Goal: Share content

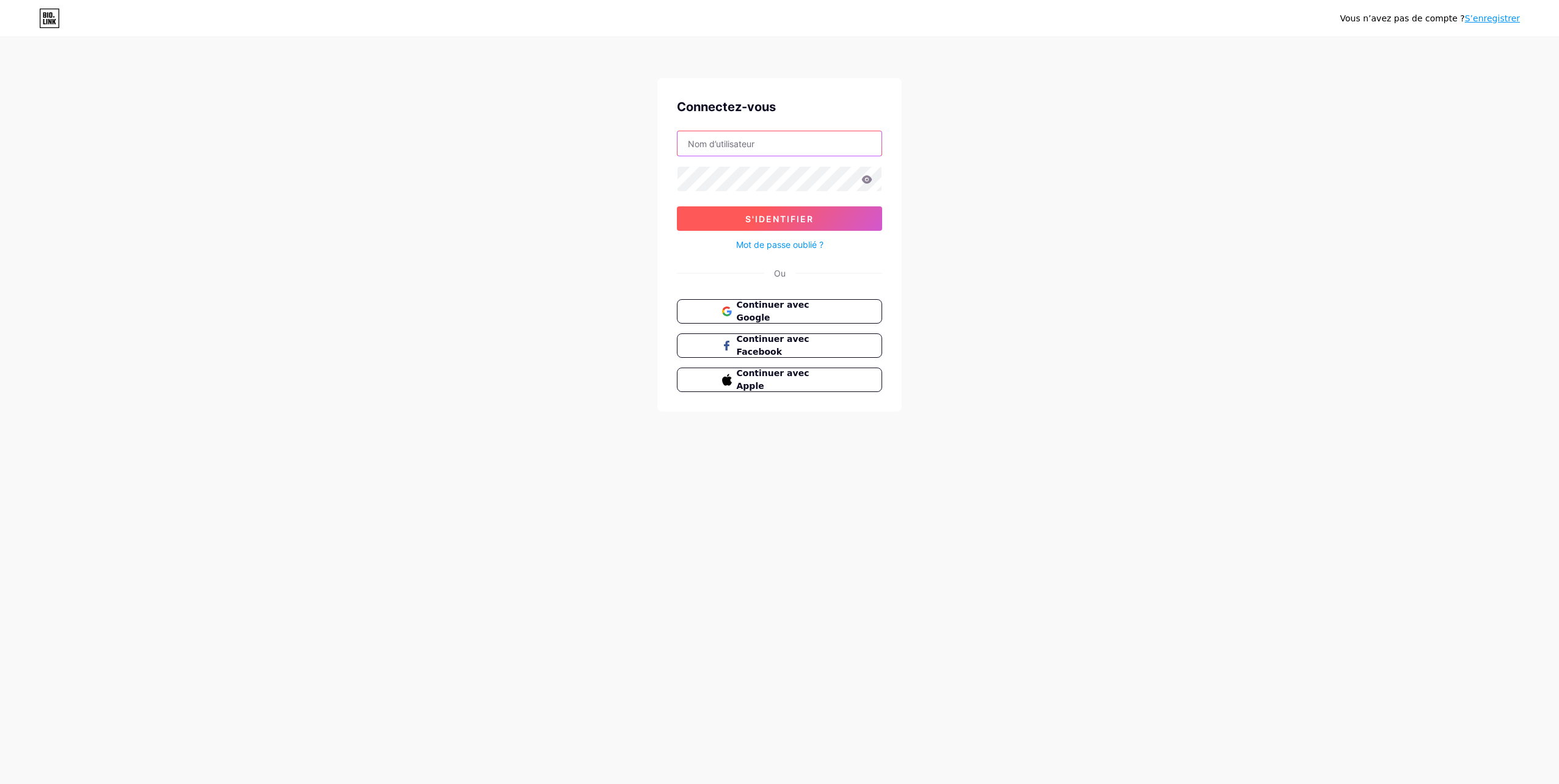
type input "[EMAIL_ADDRESS][DOMAIN_NAME]"
click at [771, 214] on span "S'identifier" at bounding box center [780, 219] width 68 height 11
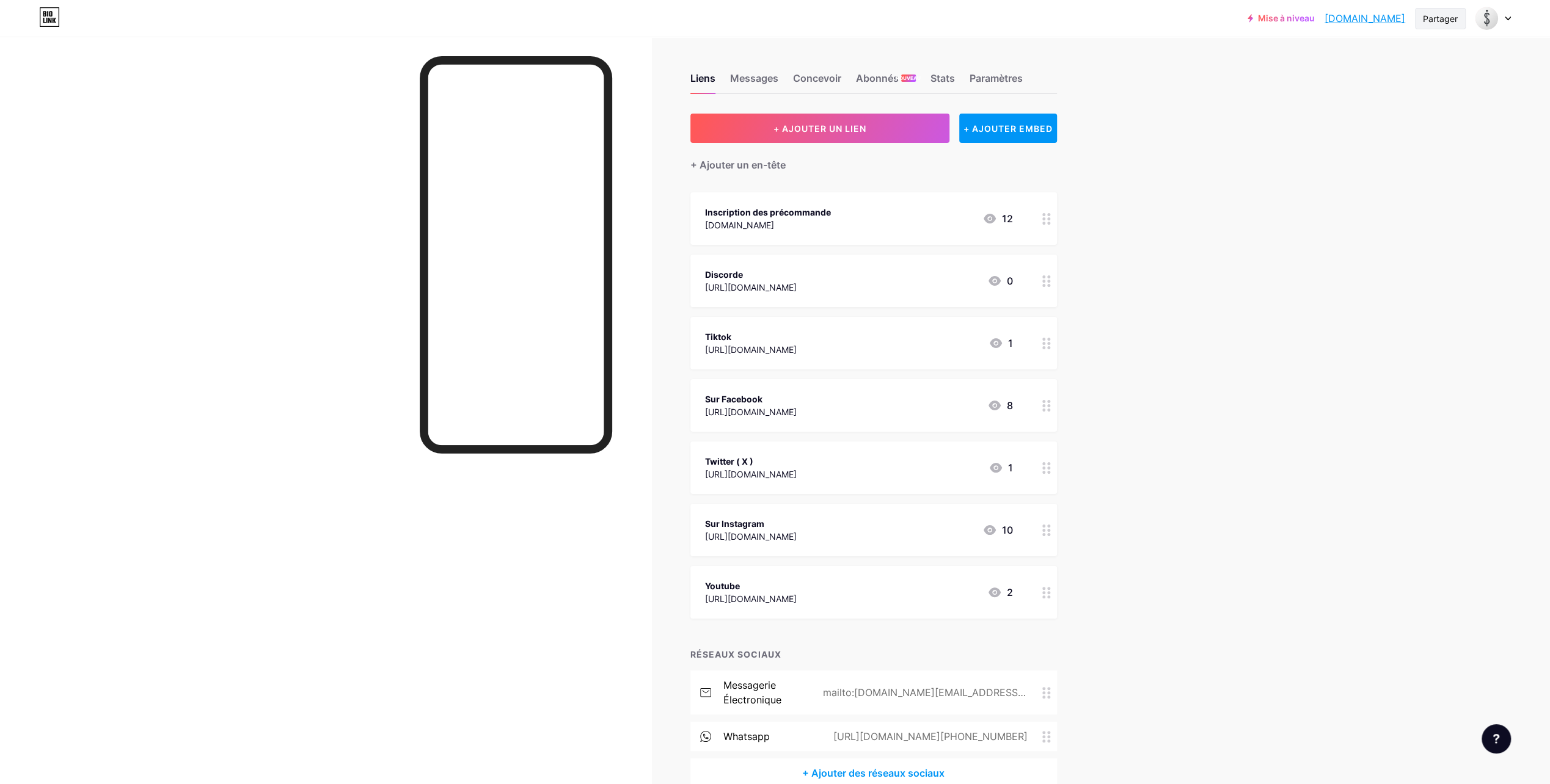
click at [1459, 15] on div "Partager" at bounding box center [1440, 19] width 51 height 21
click at [1316, 67] on div "Copier le lien" at bounding box center [1374, 63] width 182 height 29
click at [1424, 95] on div "Obtenir mon code QR" at bounding box center [1374, 92] width 182 height 29
click at [1444, 53] on div at bounding box center [1444, 55] width 15 height 15
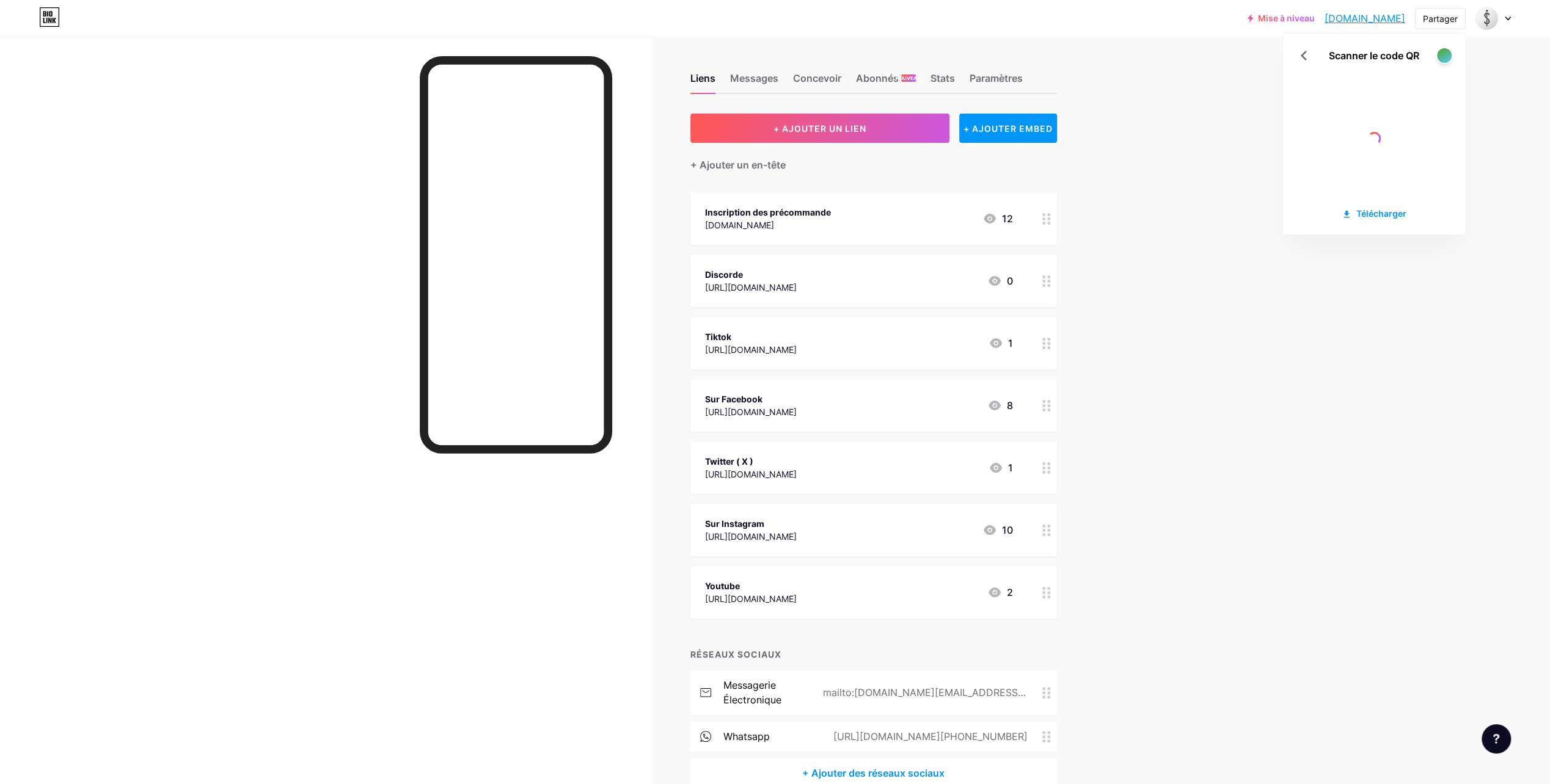
click at [1187, 72] on div "Mise à niveau [DOMAIN_NAME]... [DOMAIN_NAME] Partager Scanner le code QR Téléch…" at bounding box center [775, 424] width 1550 height 849
